Goal: Task Accomplishment & Management: Use online tool/utility

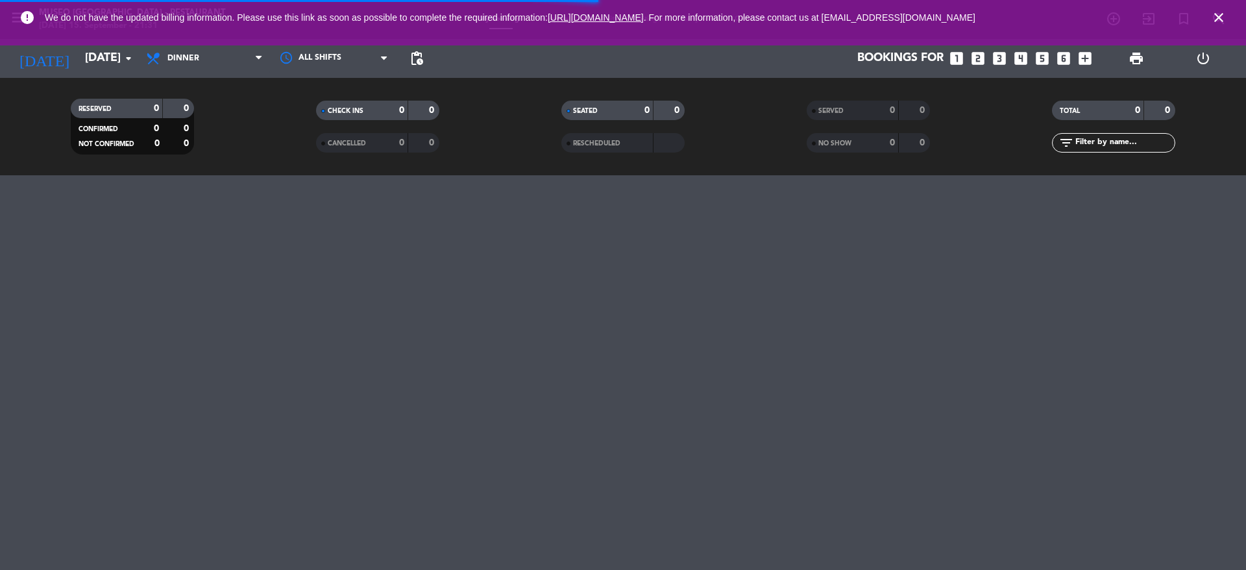
click at [843, 108] on span "SERVED" at bounding box center [830, 111] width 25 height 6
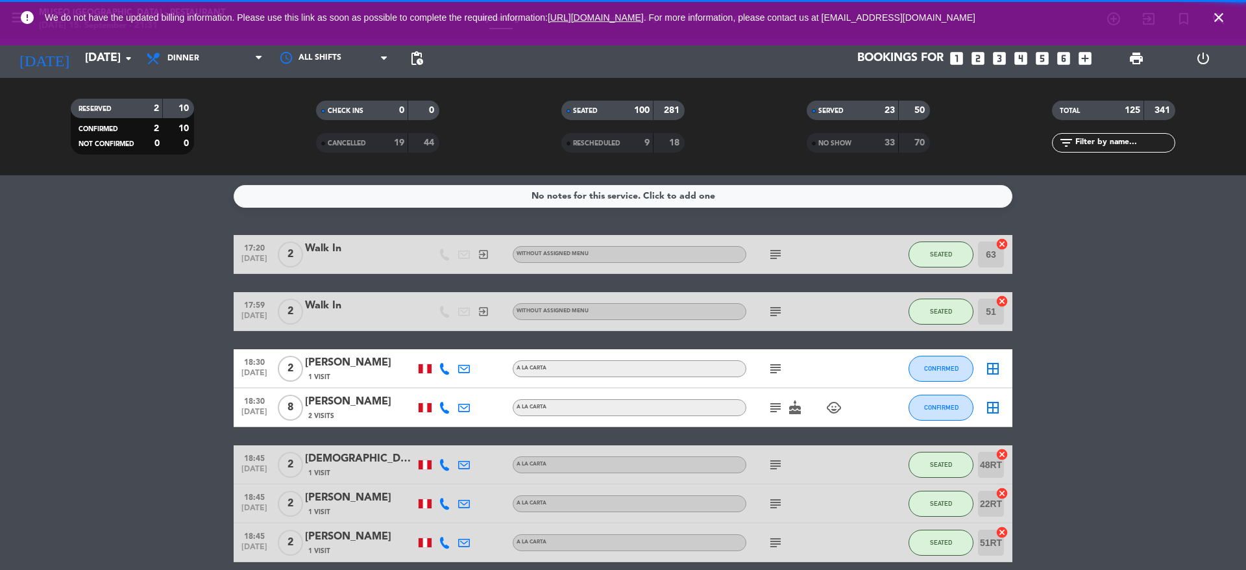
click at [579, 115] on div "SEATED" at bounding box center [594, 110] width 60 height 15
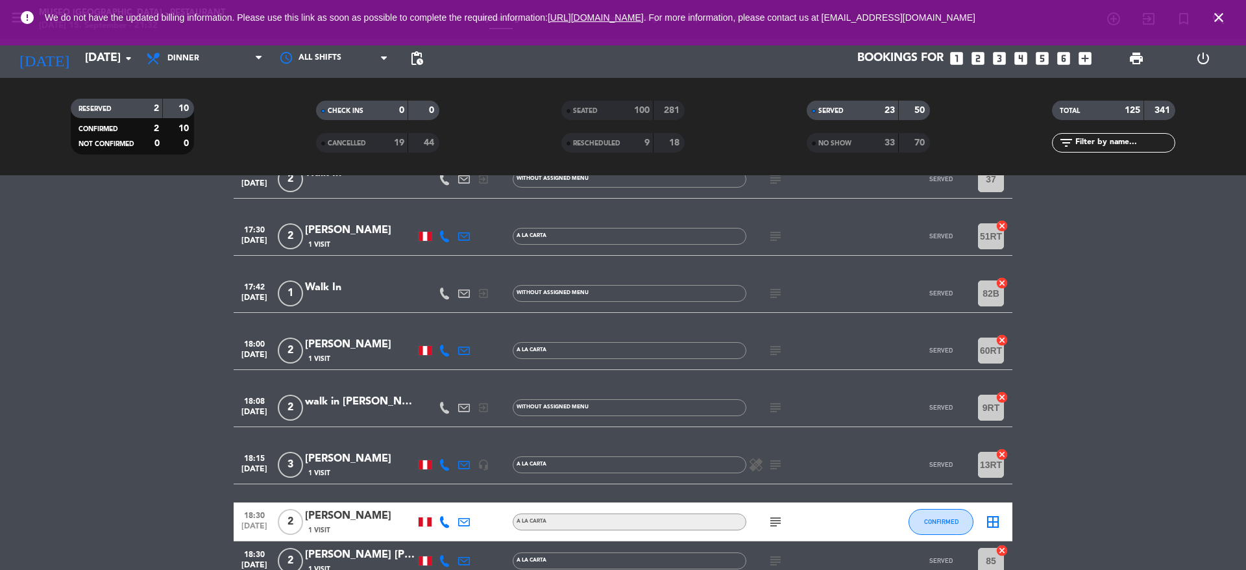
scroll to position [212, 0]
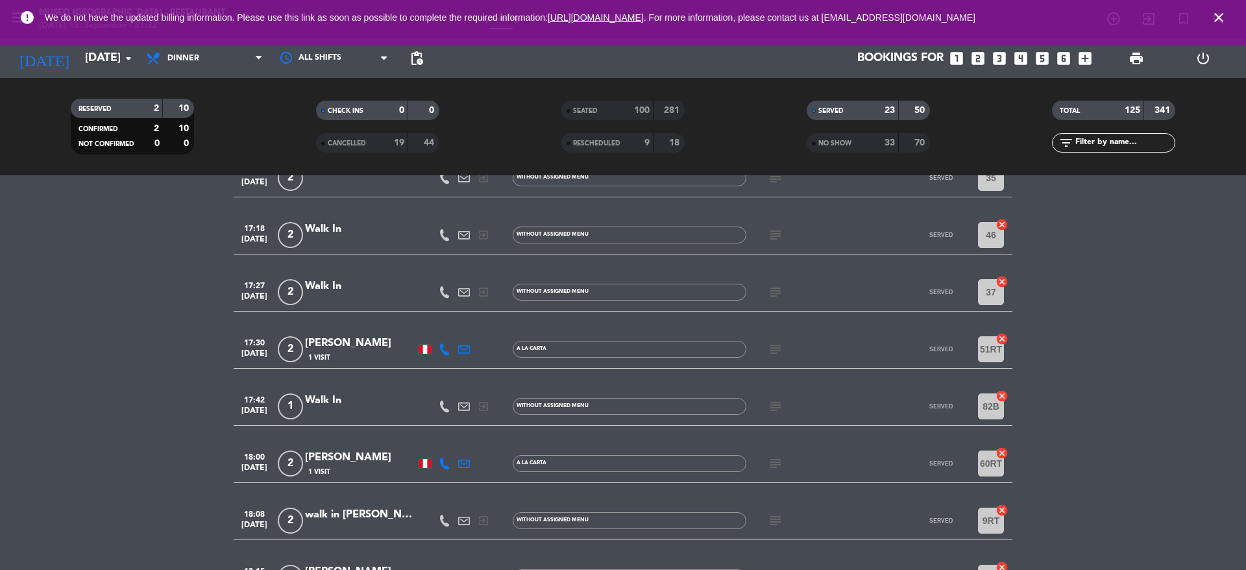
click at [1222, 15] on icon "close" at bounding box center [1219, 18] width 16 height 16
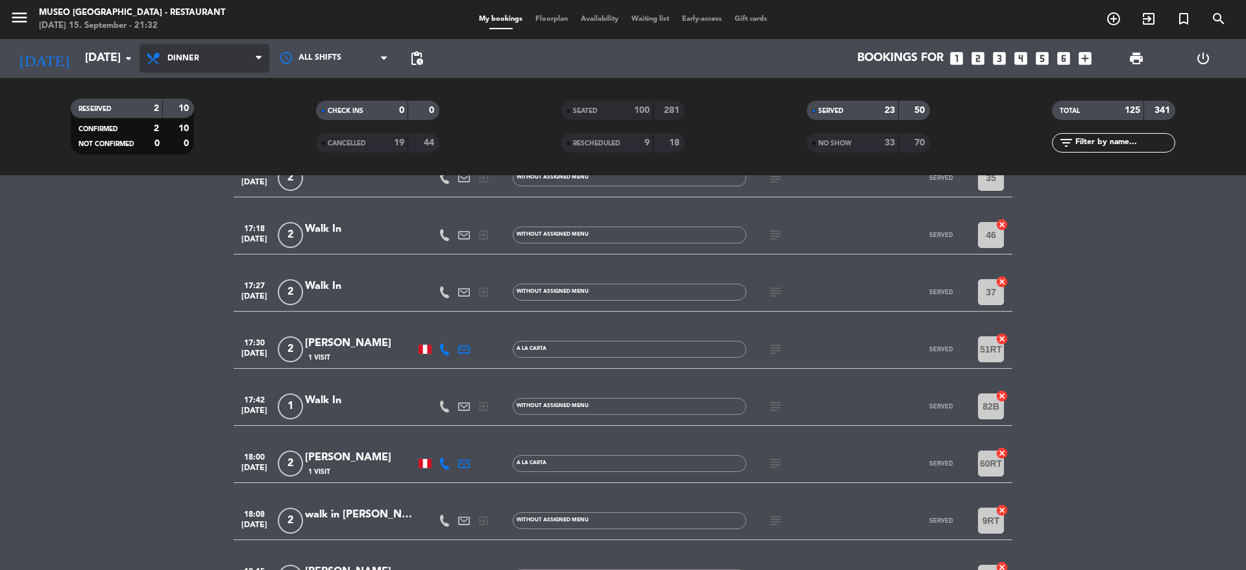
click at [186, 67] on span "Dinner" at bounding box center [204, 58] width 130 height 29
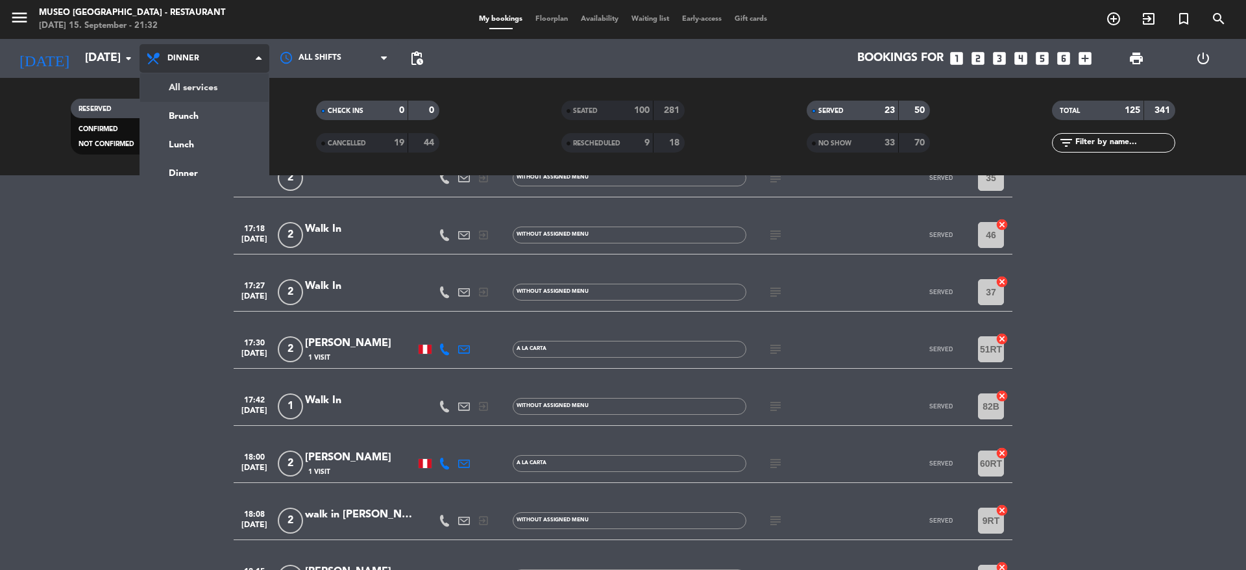
click at [215, 91] on div "menu [GEOGRAPHIC_DATA] - Restaurant [DATE] 15. September - 21:32 My bookings Fl…" at bounding box center [623, 87] width 1246 height 175
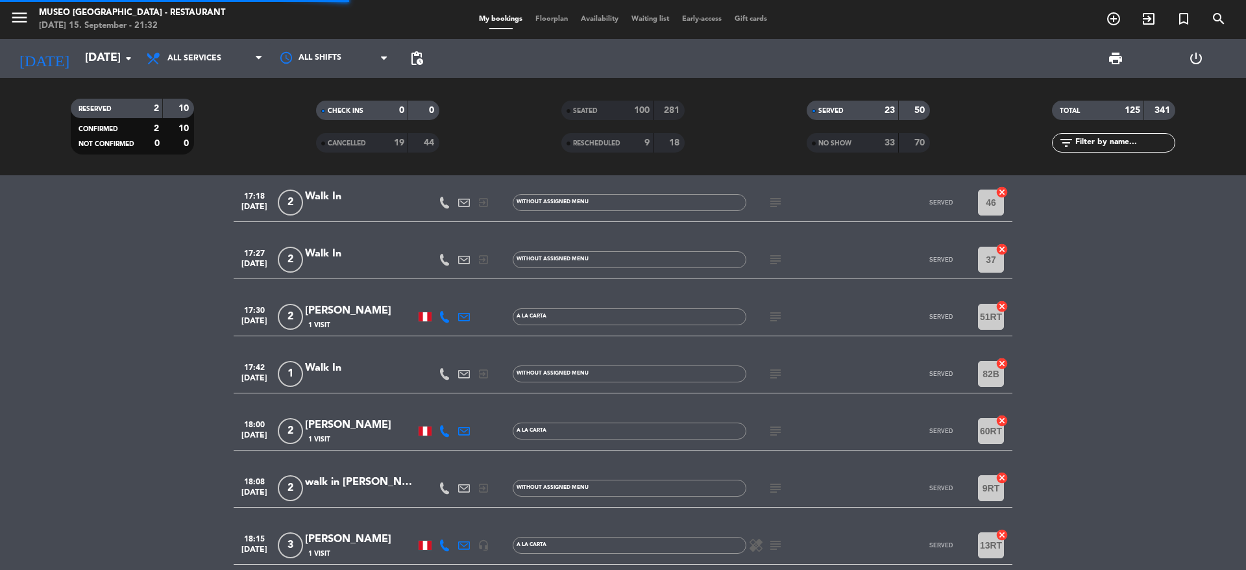
scroll to position [179, 0]
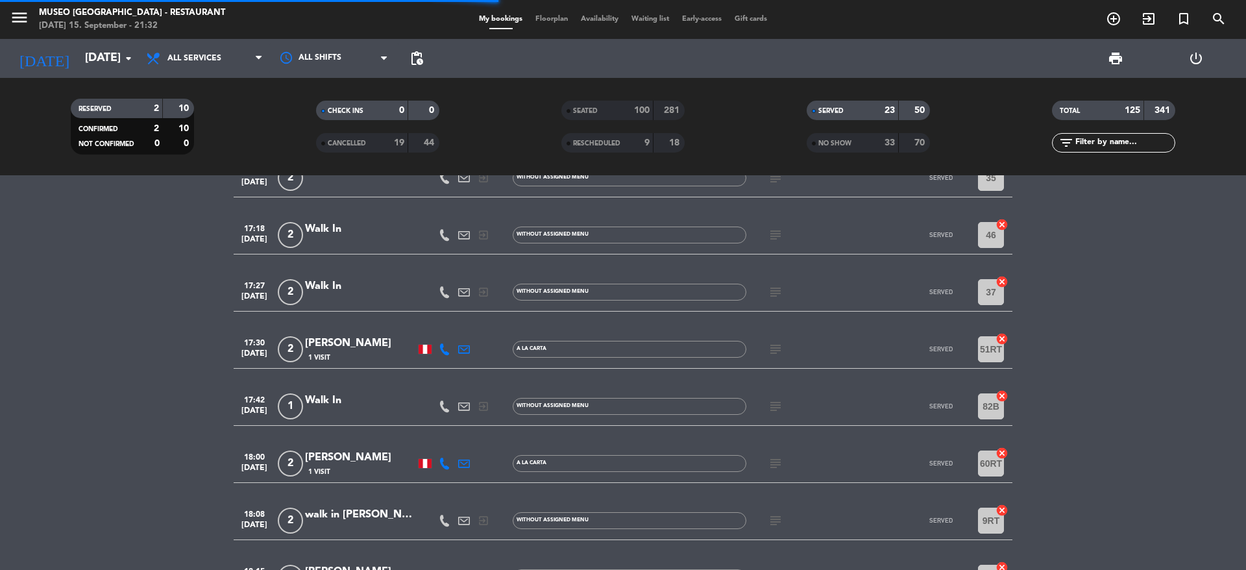
click at [1106, 67] on span "print" at bounding box center [1115, 58] width 26 height 26
click at [1108, 59] on span "print" at bounding box center [1116, 59] width 16 height 16
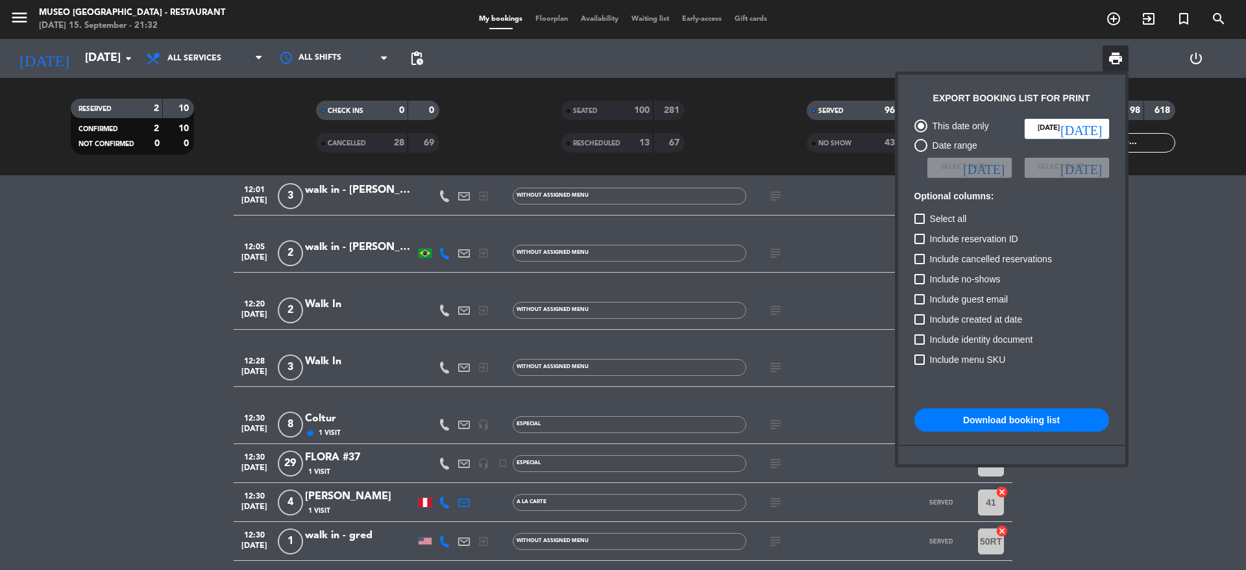
click at [976, 265] on span "Include cancelled reservations" at bounding box center [991, 259] width 122 height 16
click at [919, 265] on input "Include cancelled reservations" at bounding box center [919, 264] width 1 height 1
checkbox input "true"
click at [993, 287] on div "Include no-shows" at bounding box center [1011, 281] width 195 height 20
click at [984, 282] on span "Include no-shows" at bounding box center [965, 279] width 71 height 16
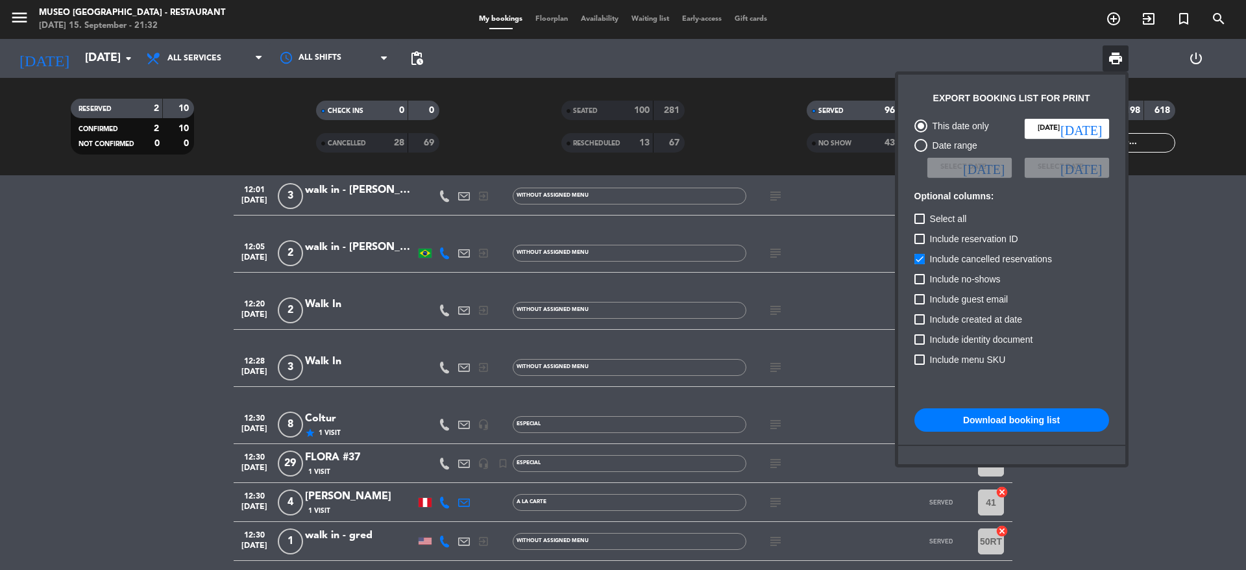
click at [919, 284] on input "Include no-shows" at bounding box center [919, 284] width 1 height 1
checkbox input "true"
click at [1050, 420] on button "Download booking list" at bounding box center [1011, 419] width 195 height 23
